Goal: Task Accomplishment & Management: Manage account settings

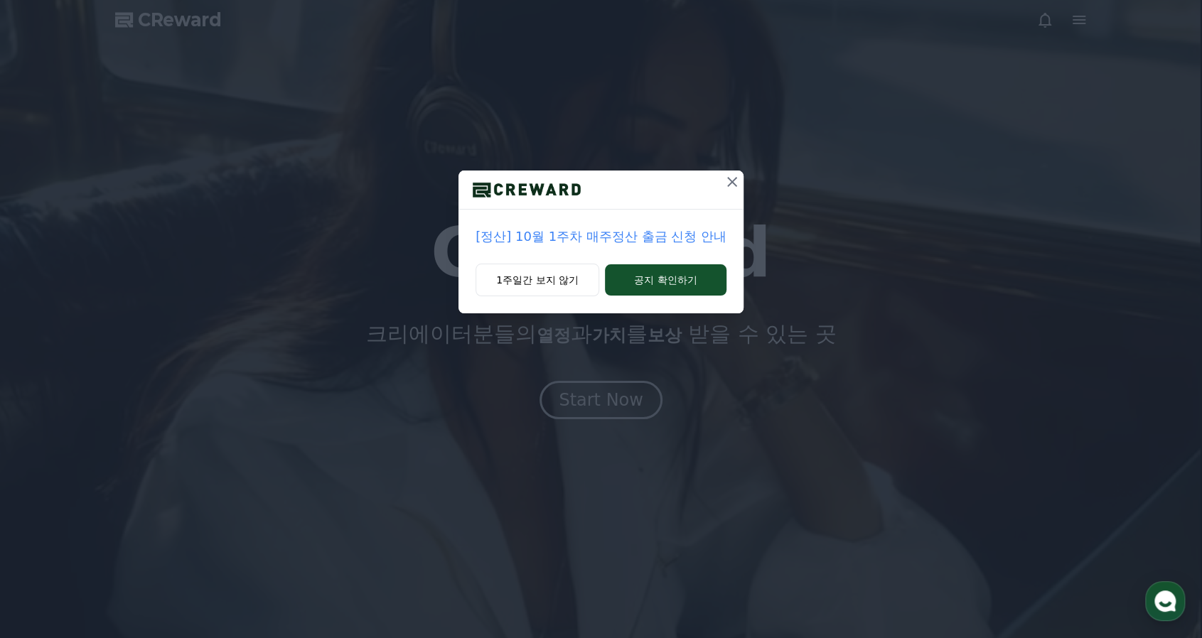
click at [584, 405] on div "[정산] 10월 1주차 매주정산 출금 신청 안내 1주일간 보지 않기 공지 확인하기" at bounding box center [601, 319] width 1202 height 638
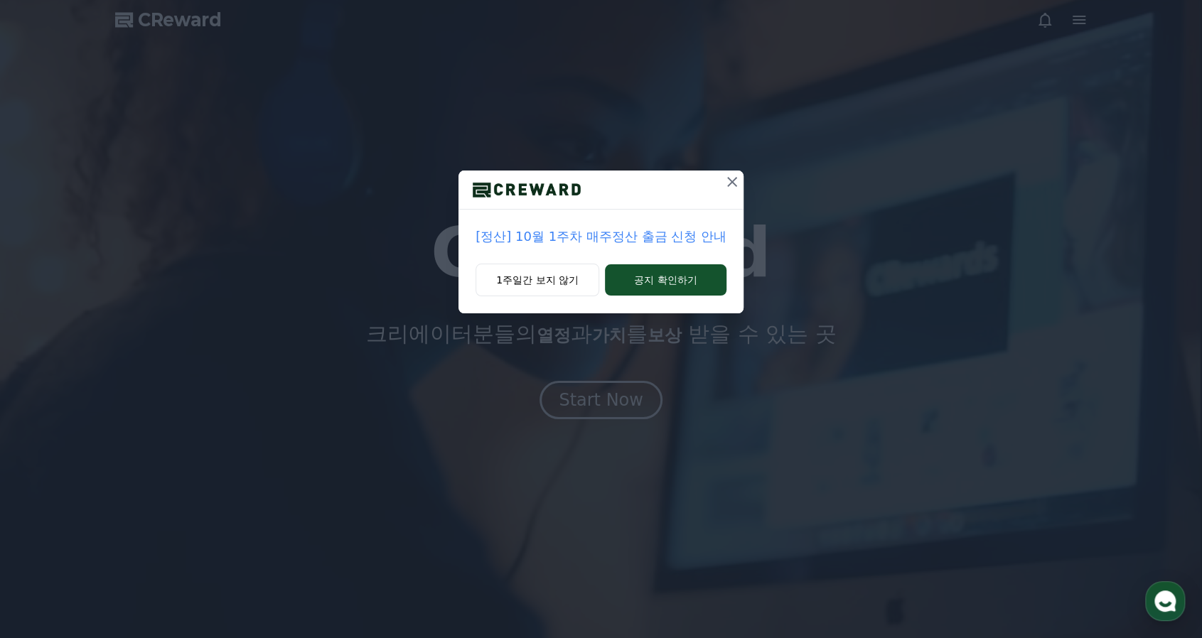
drag, startPoint x: 707, startPoint y: 197, endPoint x: 724, endPoint y: 185, distance: 20.9
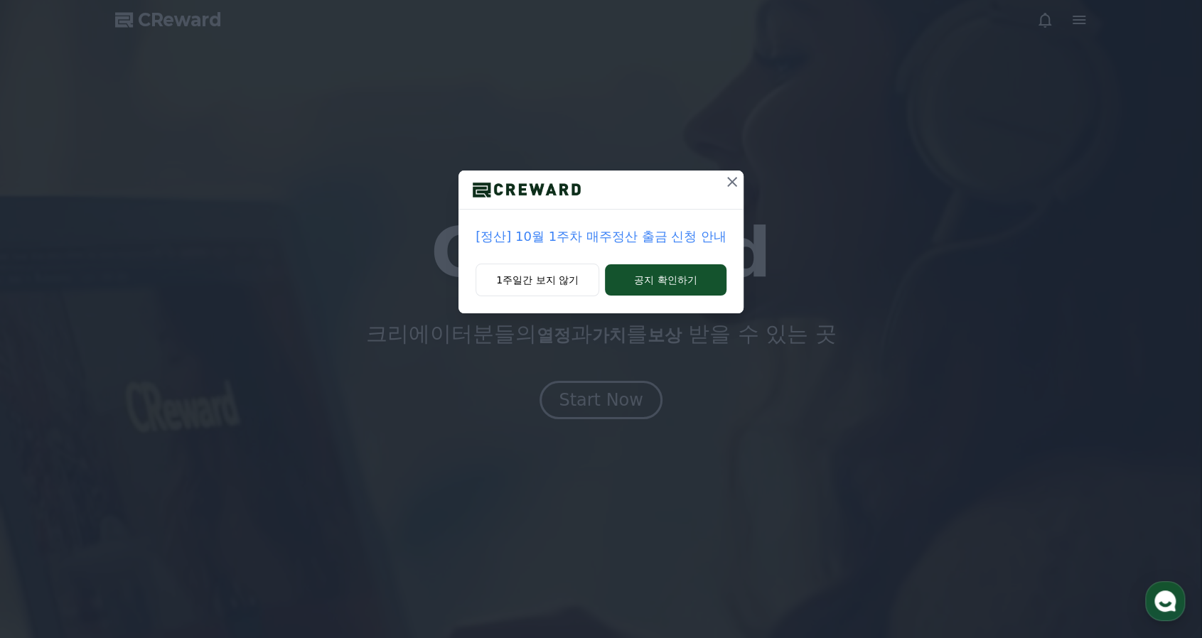
click at [708, 195] on div at bounding box center [601, 190] width 285 height 39
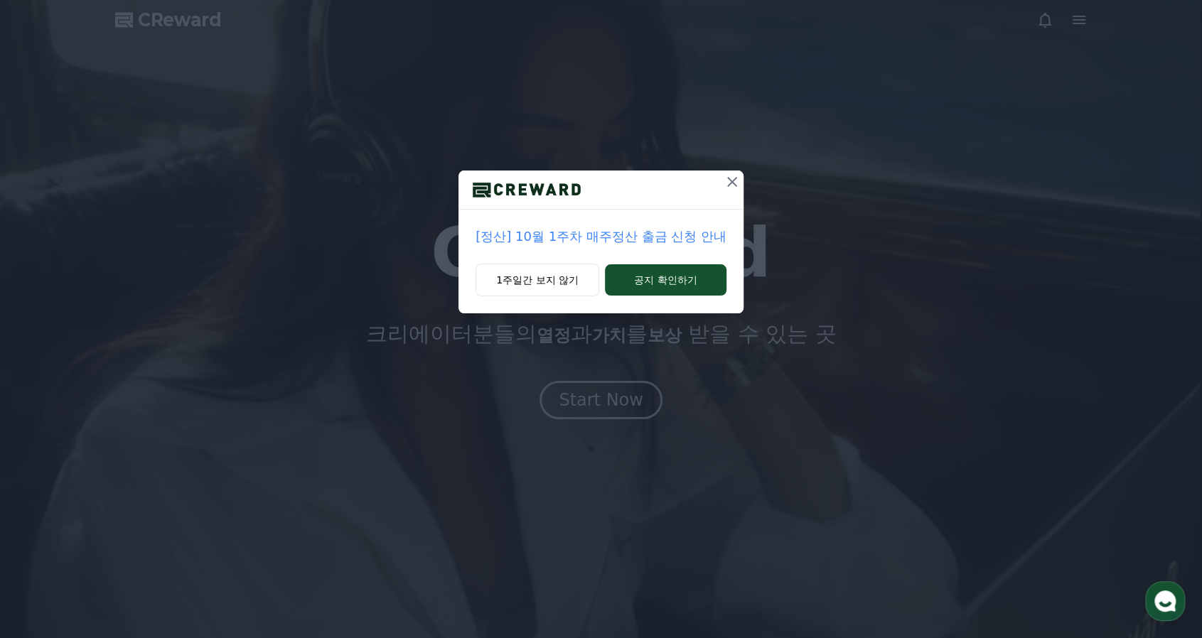
click at [725, 185] on icon at bounding box center [732, 181] width 17 height 17
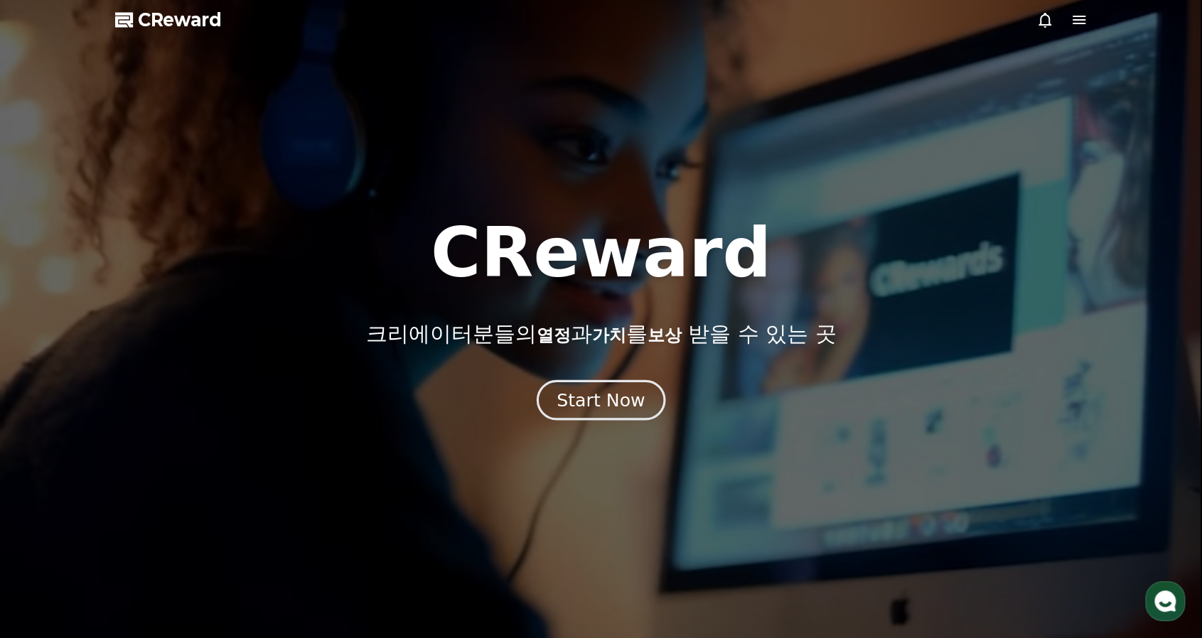
click at [648, 394] on button "Start Now" at bounding box center [601, 400] width 129 height 41
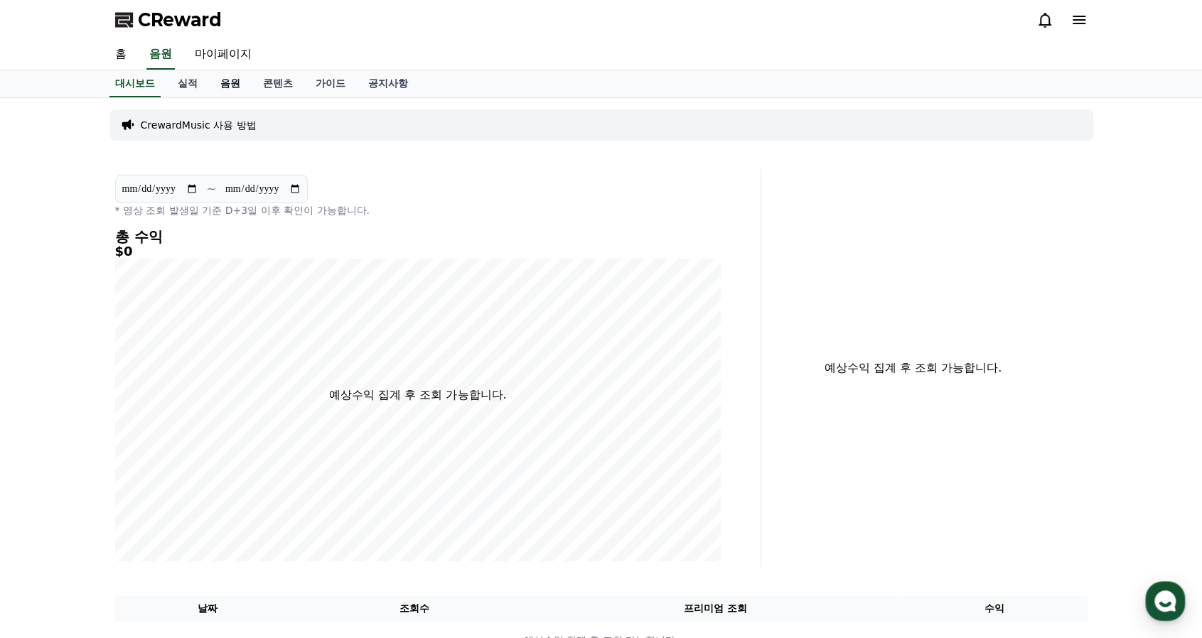
click at [229, 82] on link "음원" at bounding box center [230, 83] width 43 height 27
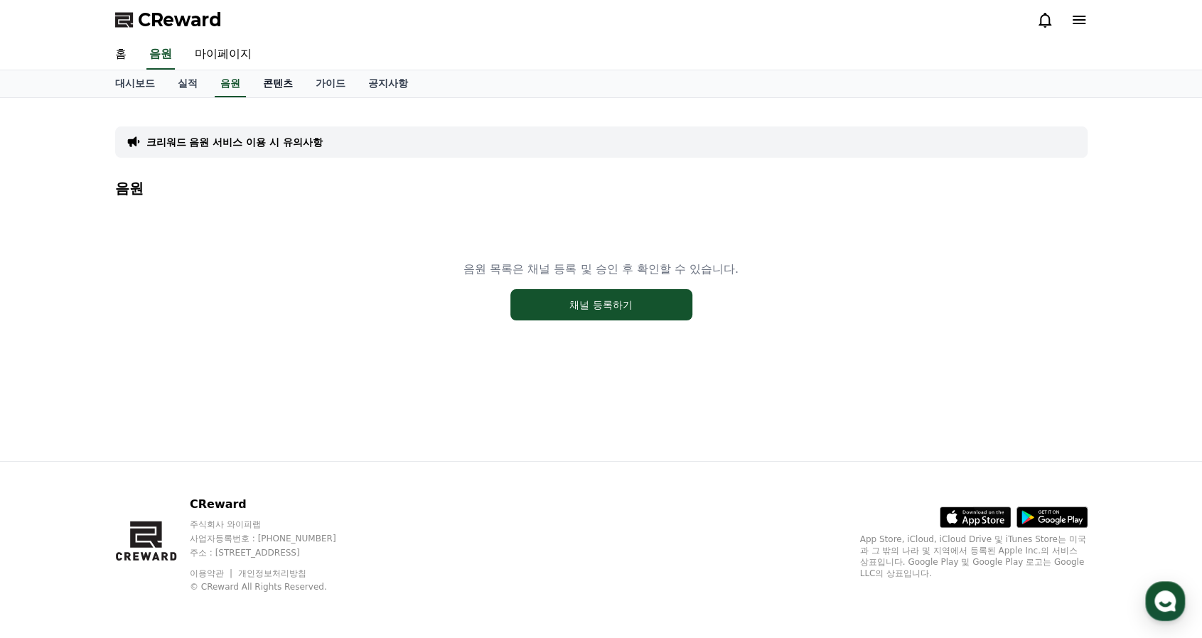
click at [272, 86] on link "콘텐츠" at bounding box center [278, 83] width 53 height 27
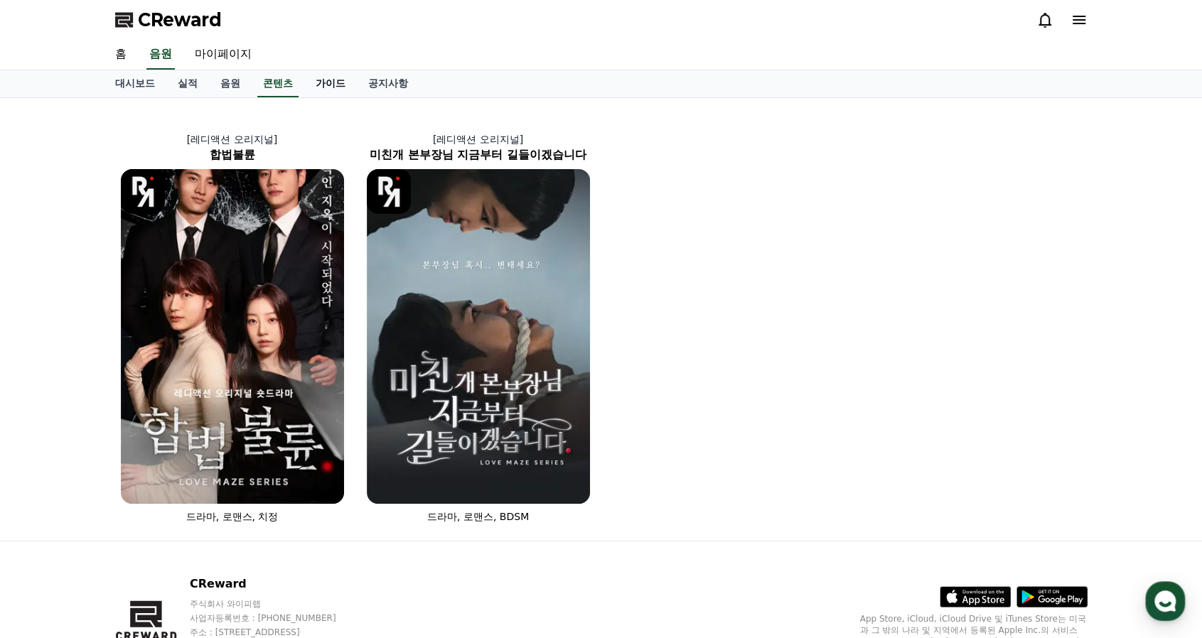
click at [316, 85] on link "가이드" at bounding box center [330, 83] width 53 height 27
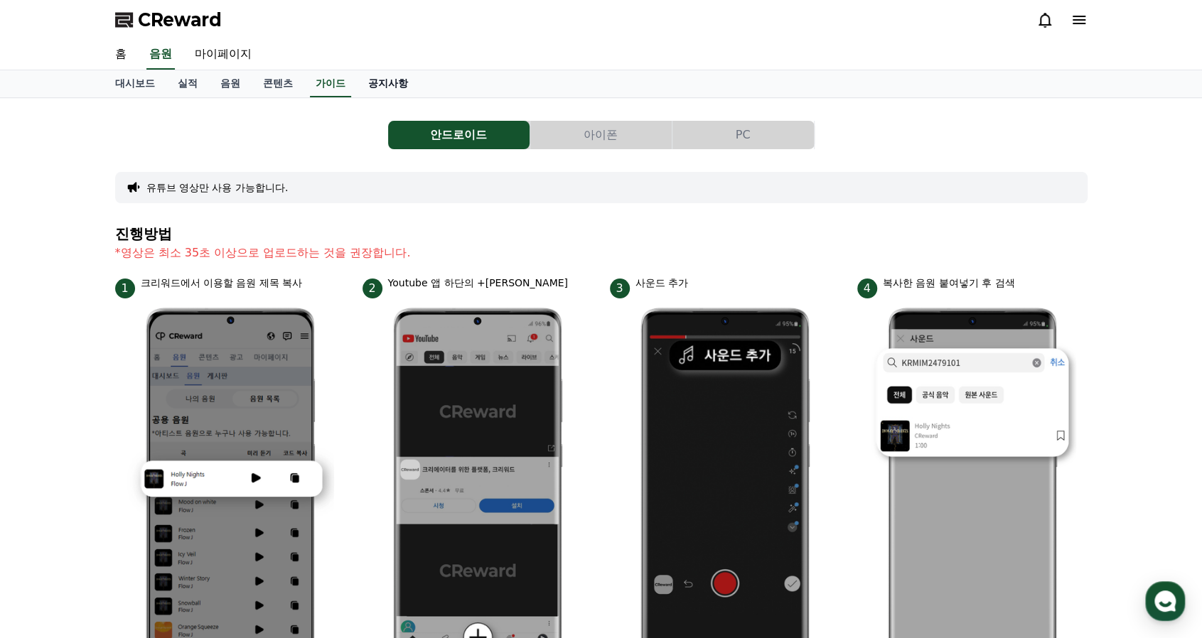
click at [378, 87] on link "공지사항" at bounding box center [388, 83] width 63 height 27
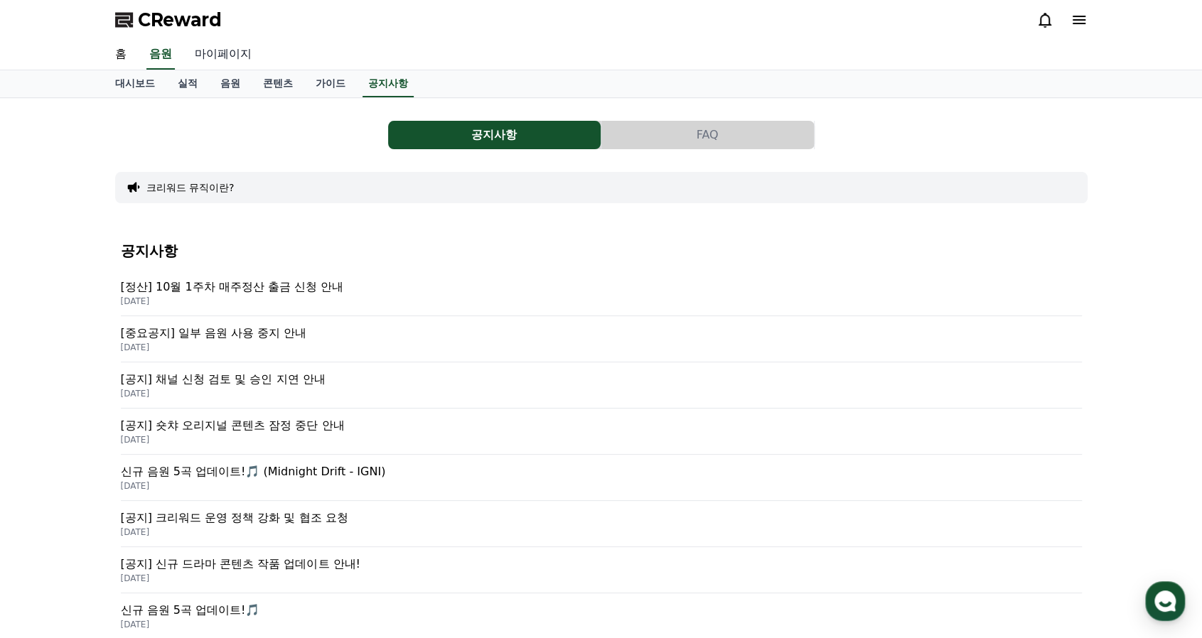
click at [219, 47] on link "마이페이지" at bounding box center [223, 55] width 80 height 30
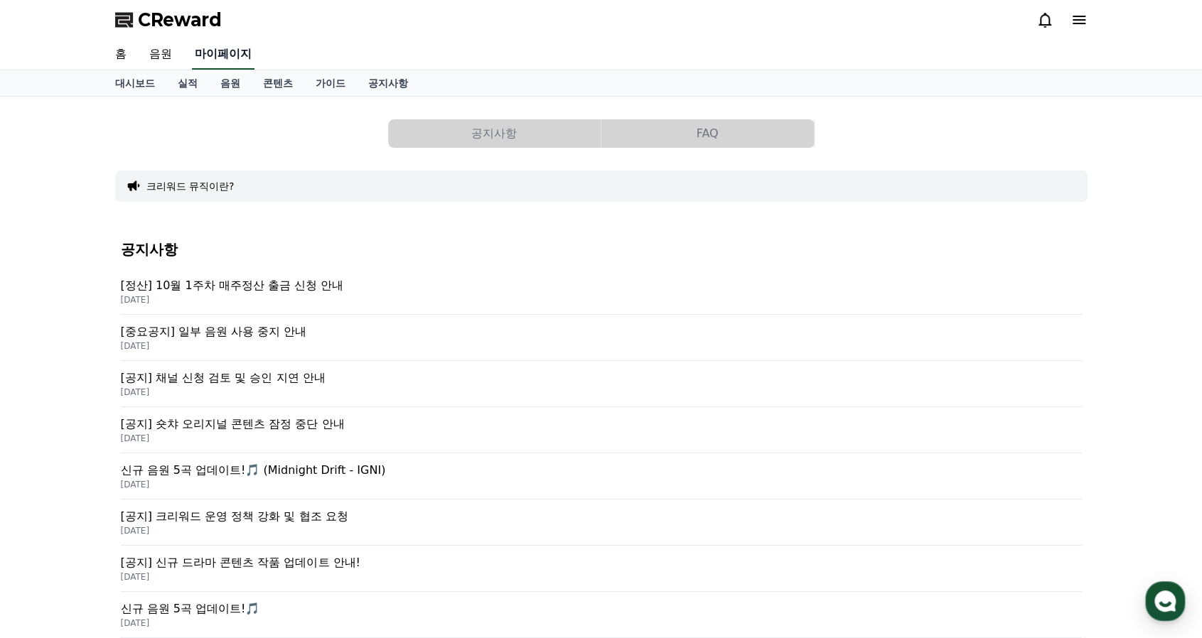
select select "**********"
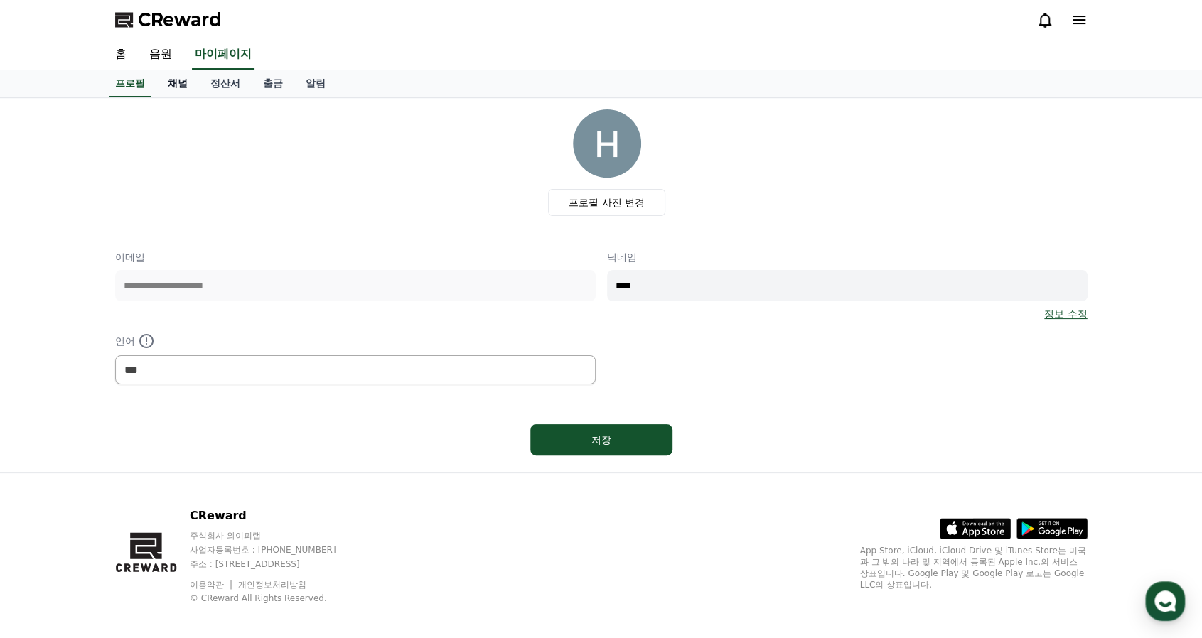
click at [181, 83] on link "채널" at bounding box center [177, 83] width 43 height 27
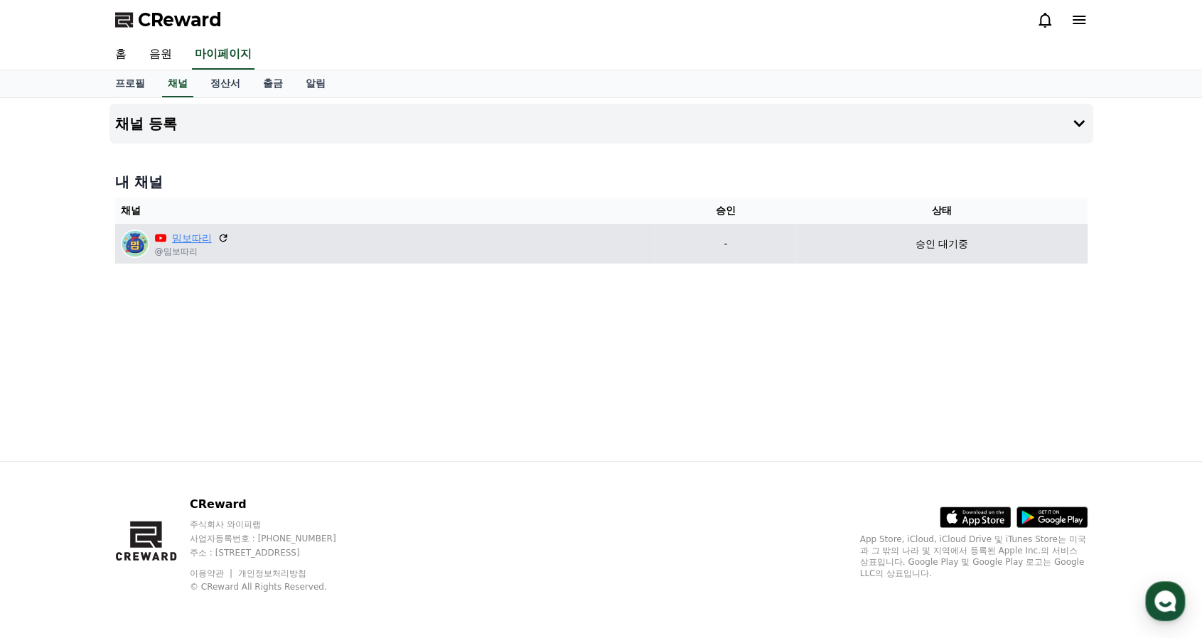
click at [176, 233] on link "밈보따리" at bounding box center [192, 238] width 40 height 15
click at [928, 248] on p "승인 대기중" at bounding box center [942, 244] width 53 height 15
click at [223, 237] on icon at bounding box center [223, 238] width 13 height 13
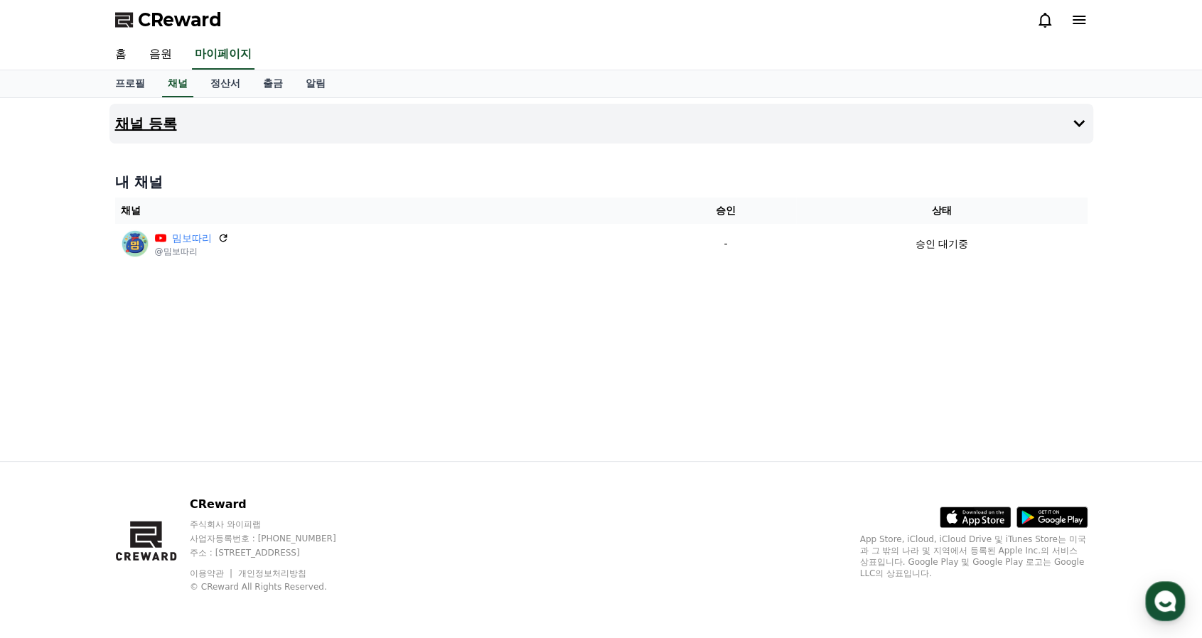
click at [844, 120] on button "채널 등록" at bounding box center [601, 124] width 984 height 40
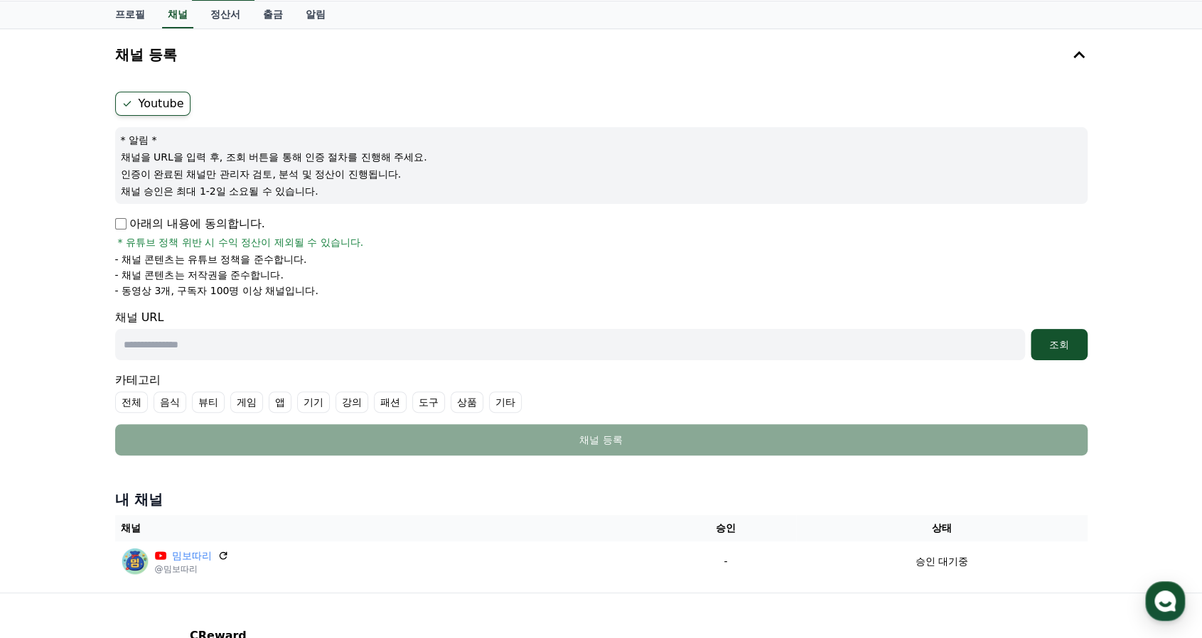
scroll to position [57, 0]
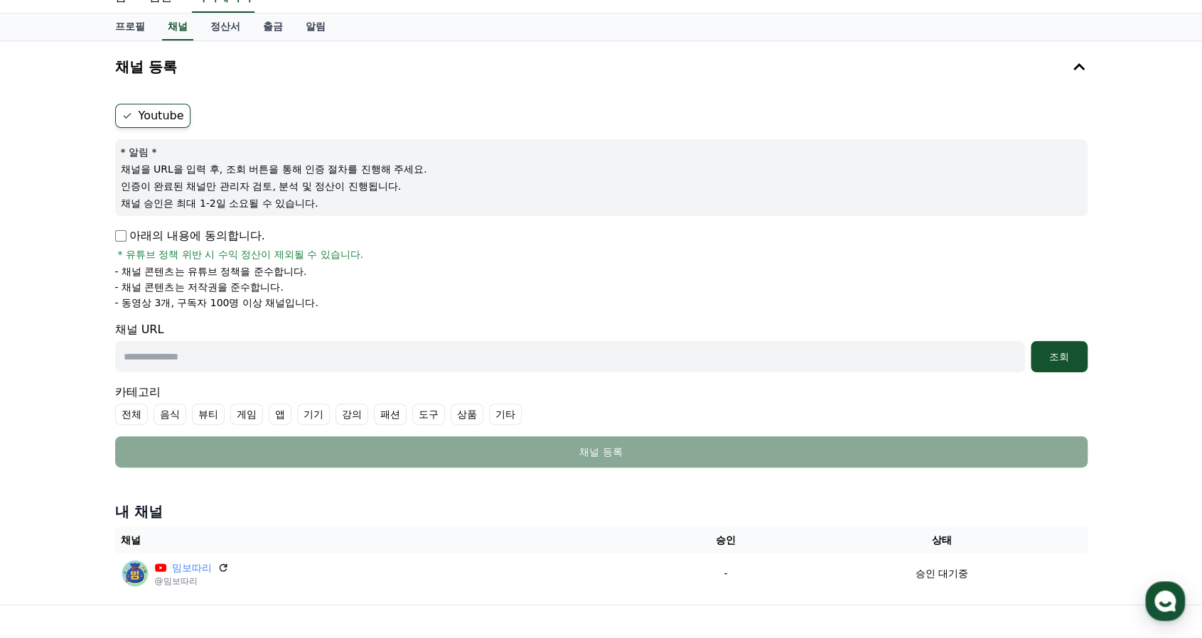
click at [311, 358] on input "text" at bounding box center [570, 356] width 910 height 31
paste input "**********"
type input "**********"
click at [500, 409] on label "기타" at bounding box center [505, 414] width 33 height 21
click at [1071, 360] on div "조회" at bounding box center [1058, 357] width 45 height 14
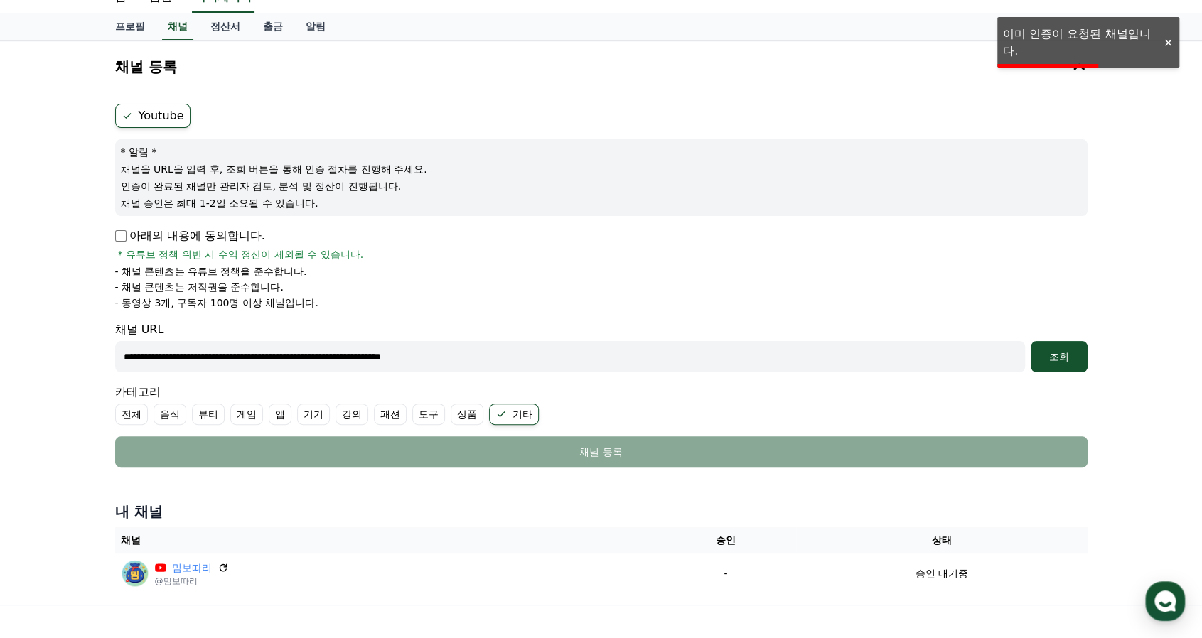
scroll to position [199, 0]
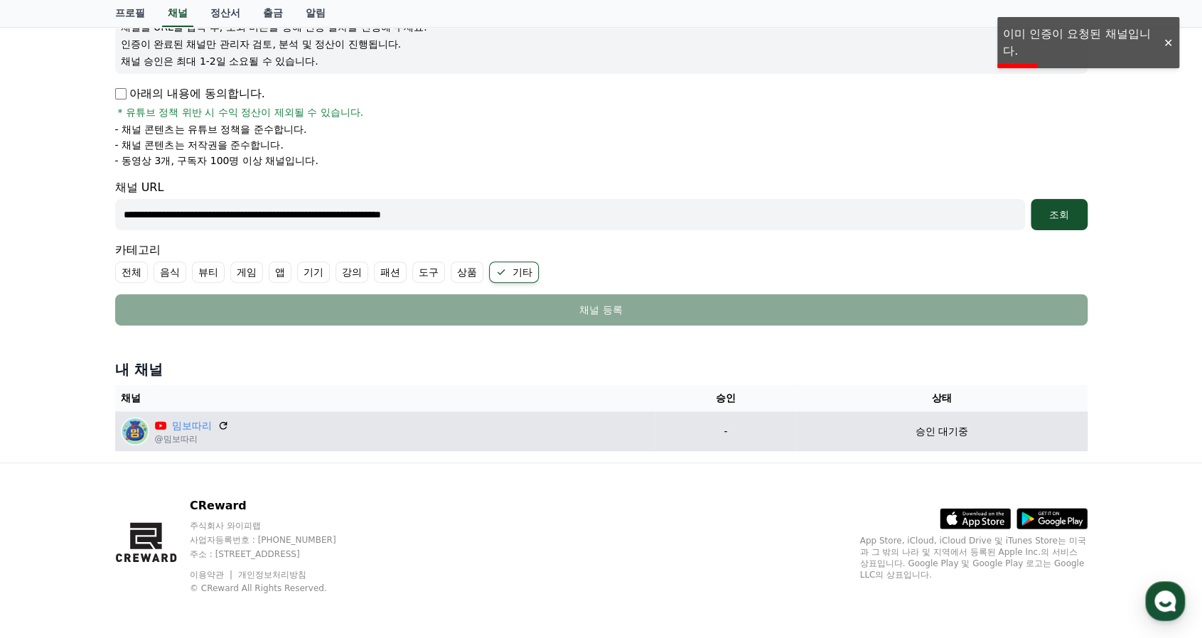
click at [701, 424] on p "-" at bounding box center [725, 431] width 130 height 15
click at [727, 432] on p "-" at bounding box center [725, 431] width 130 height 15
click at [781, 429] on p "-" at bounding box center [725, 431] width 130 height 15
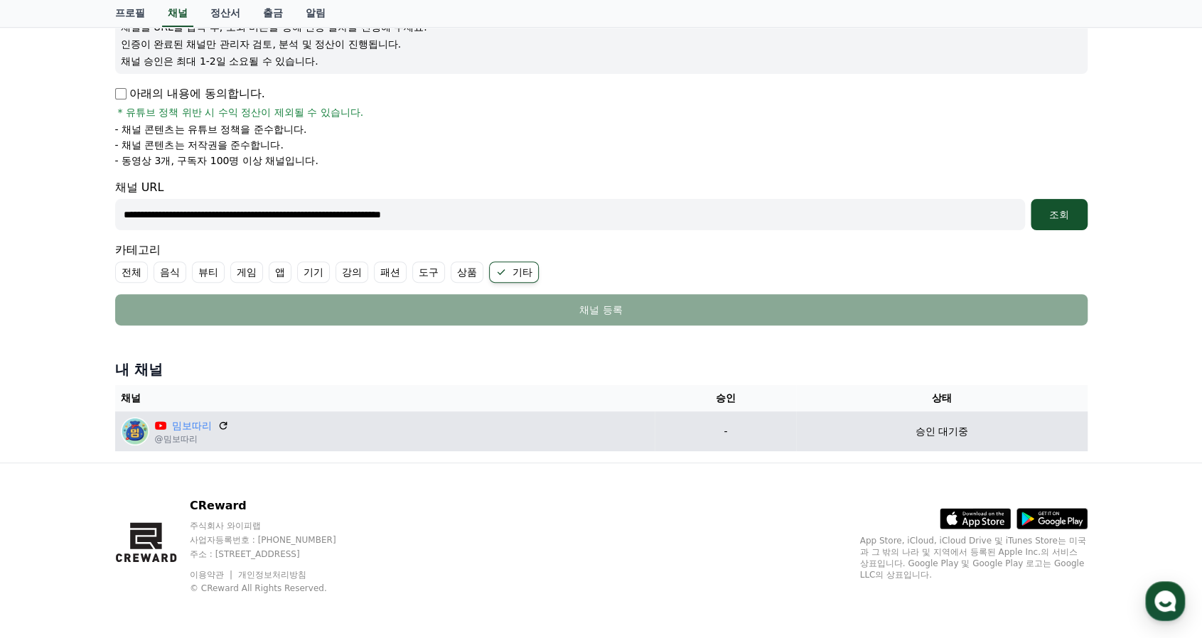
click at [665, 433] on p "-" at bounding box center [725, 431] width 130 height 15
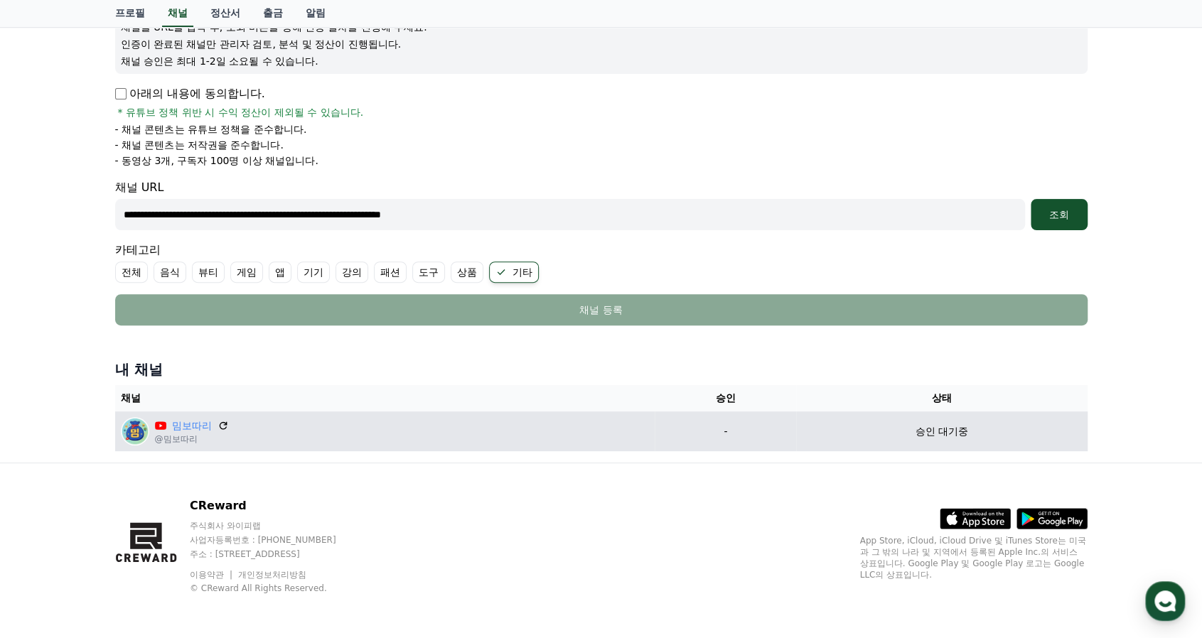
click at [802, 424] on div "승인 대기중" at bounding box center [941, 431] width 279 height 15
drag, startPoint x: 931, startPoint y: 422, endPoint x: 948, endPoint y: 426, distance: 17.4
click at [938, 424] on p "승인 대기중" at bounding box center [942, 431] width 53 height 15
click at [948, 426] on p "승인 대기중" at bounding box center [942, 431] width 53 height 15
click at [994, 426] on div "승인 대기중" at bounding box center [941, 431] width 279 height 15
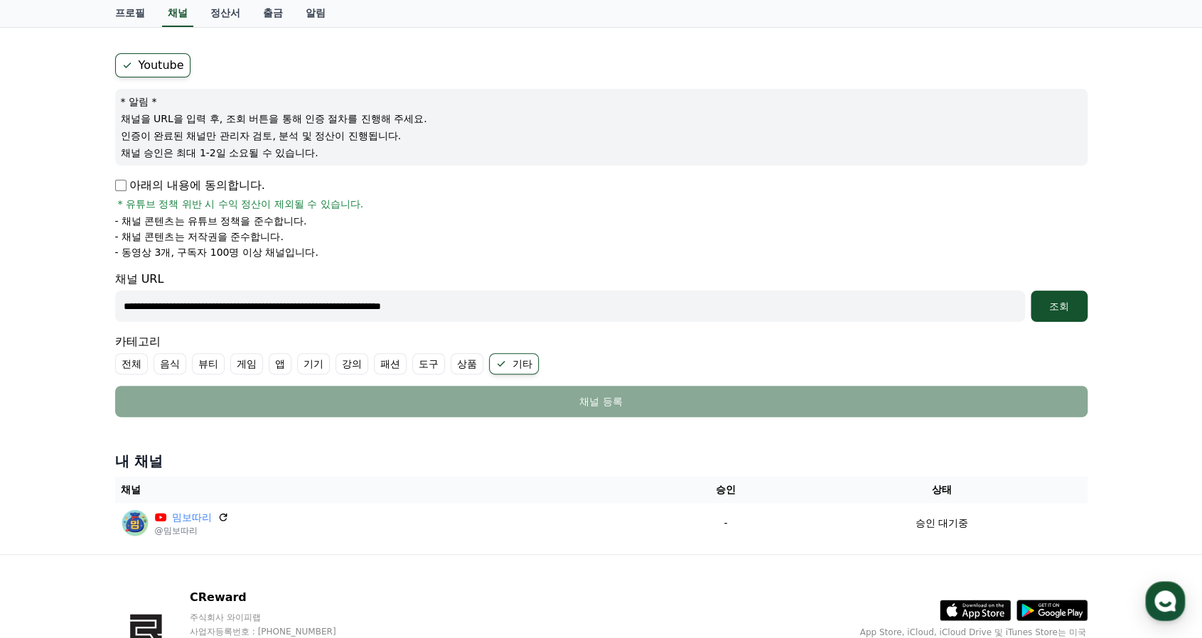
scroll to position [0, 0]
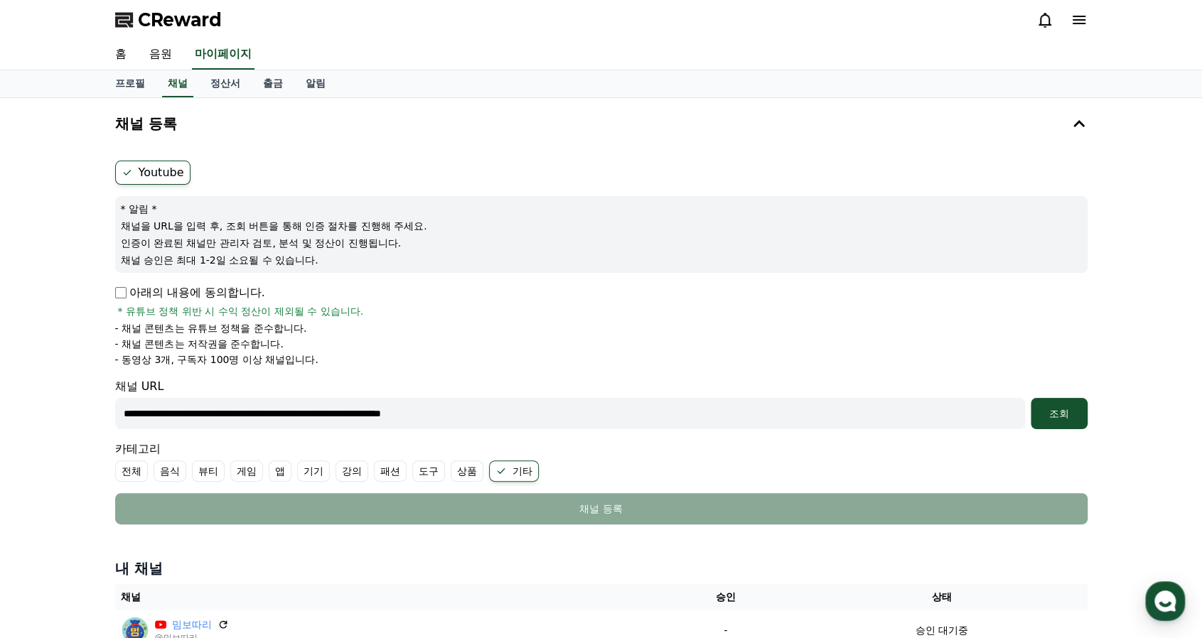
click at [1073, 23] on icon at bounding box center [1079, 20] width 13 height 9
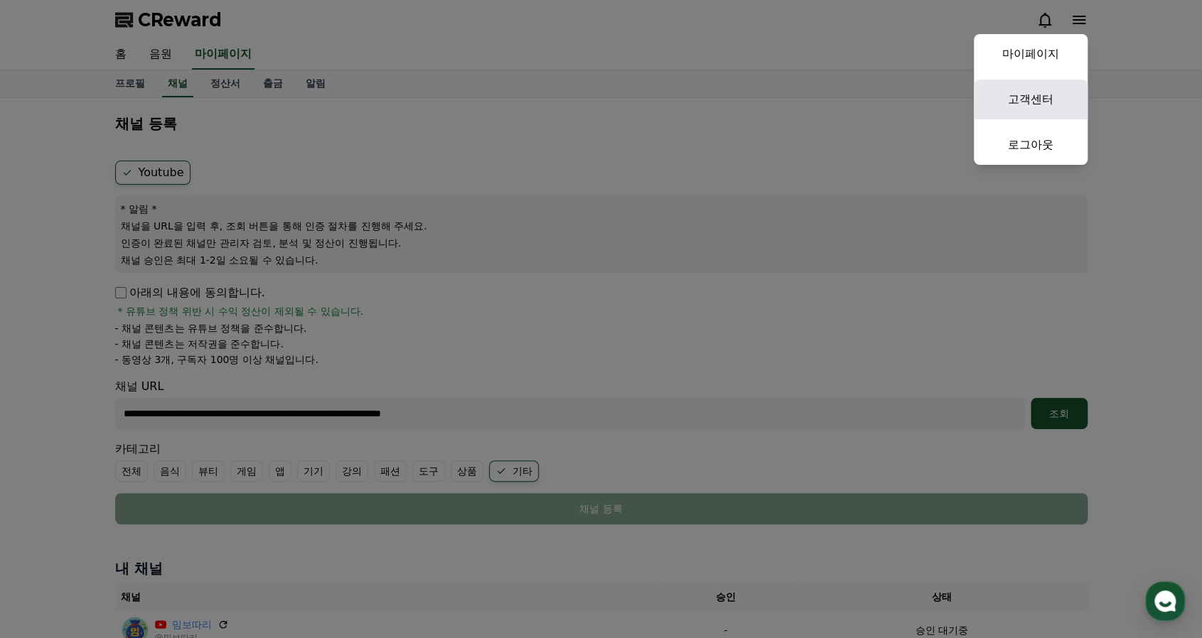
click at [1048, 95] on link "고객센터" at bounding box center [1031, 100] width 114 height 40
